Goal: Information Seeking & Learning: Learn about a topic

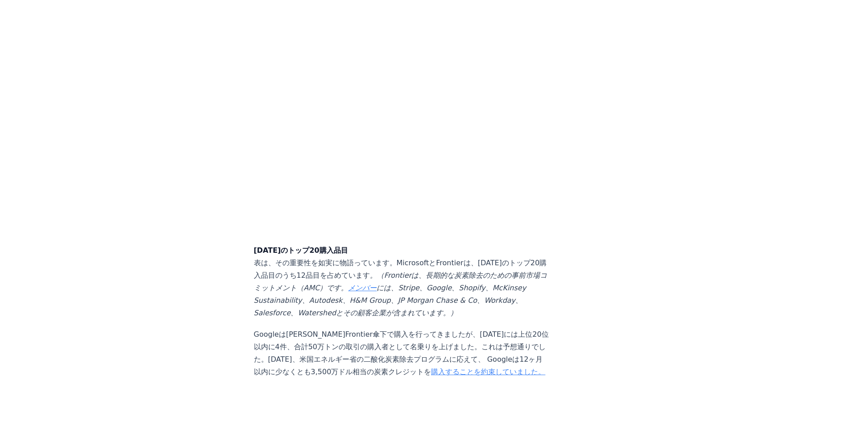
scroll to position [1918, 0]
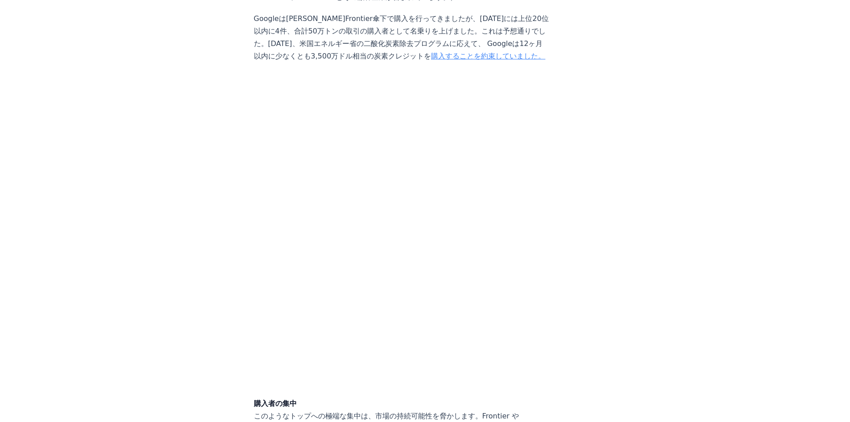
scroll to position [2231, 0]
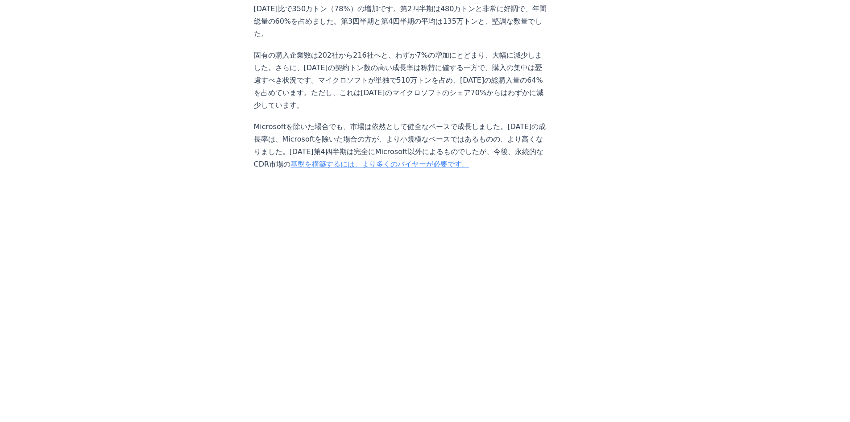
scroll to position [1552, 0]
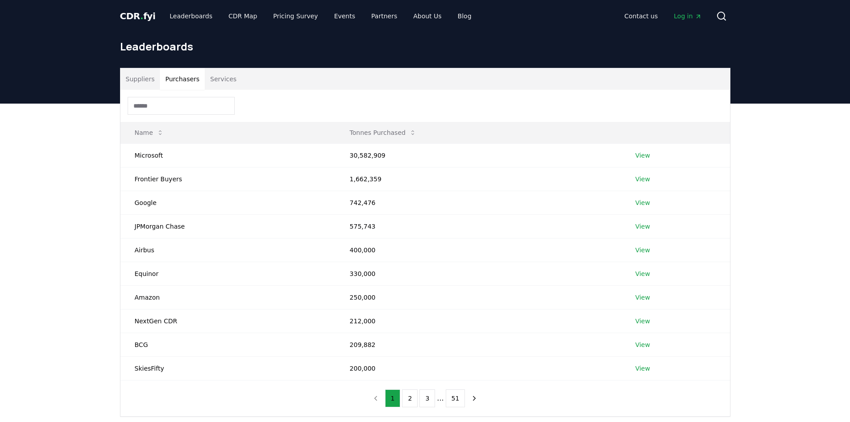
click at [171, 82] on button "Purchasers" at bounding box center [182, 78] width 45 height 21
